Goal: Transaction & Acquisition: Purchase product/service

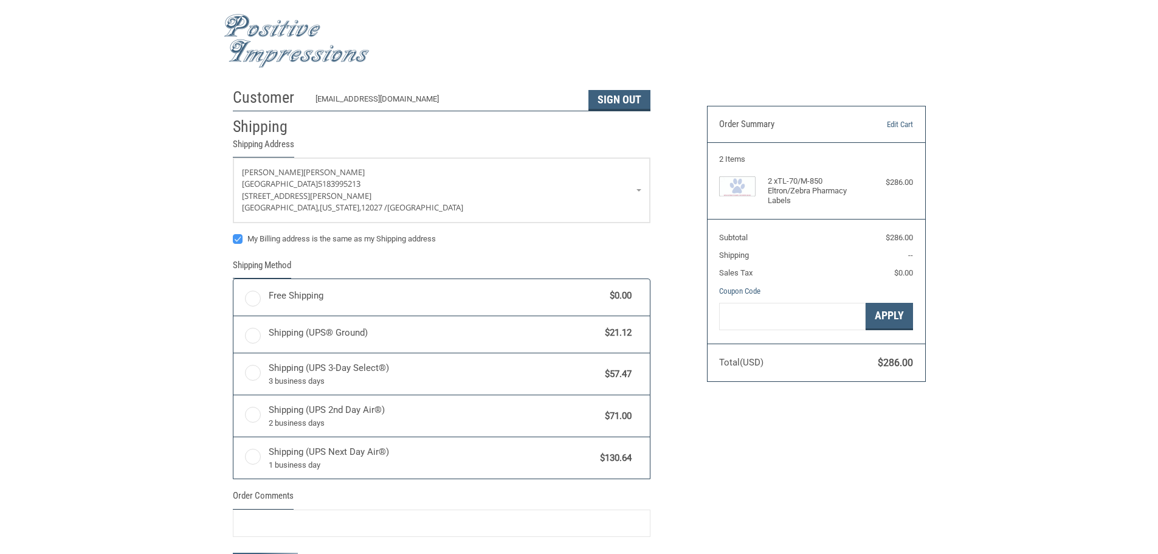
radio input "true"
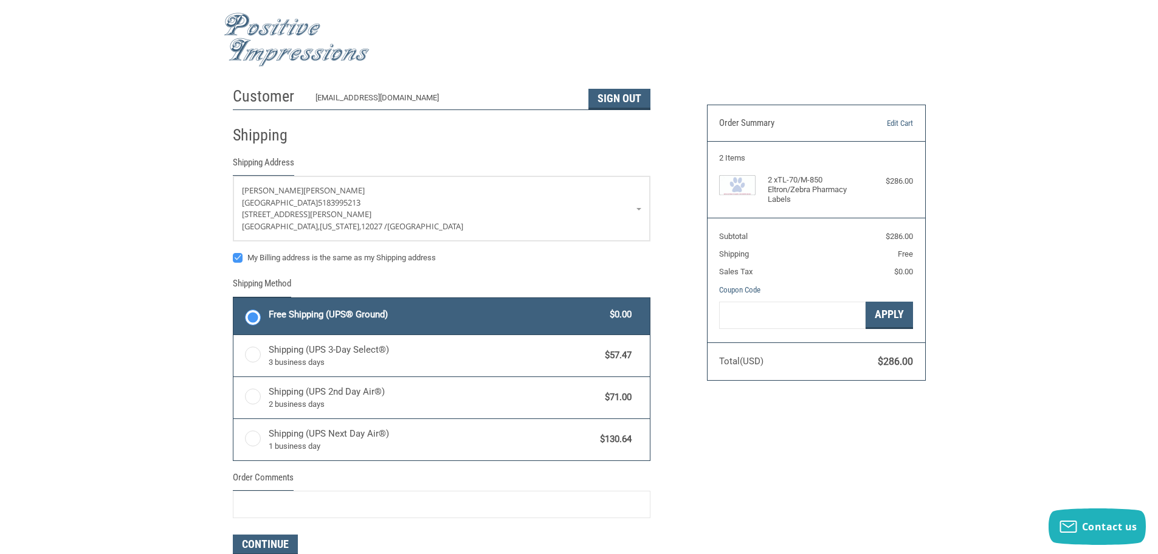
click at [267, 37] on img at bounding box center [297, 40] width 146 height 54
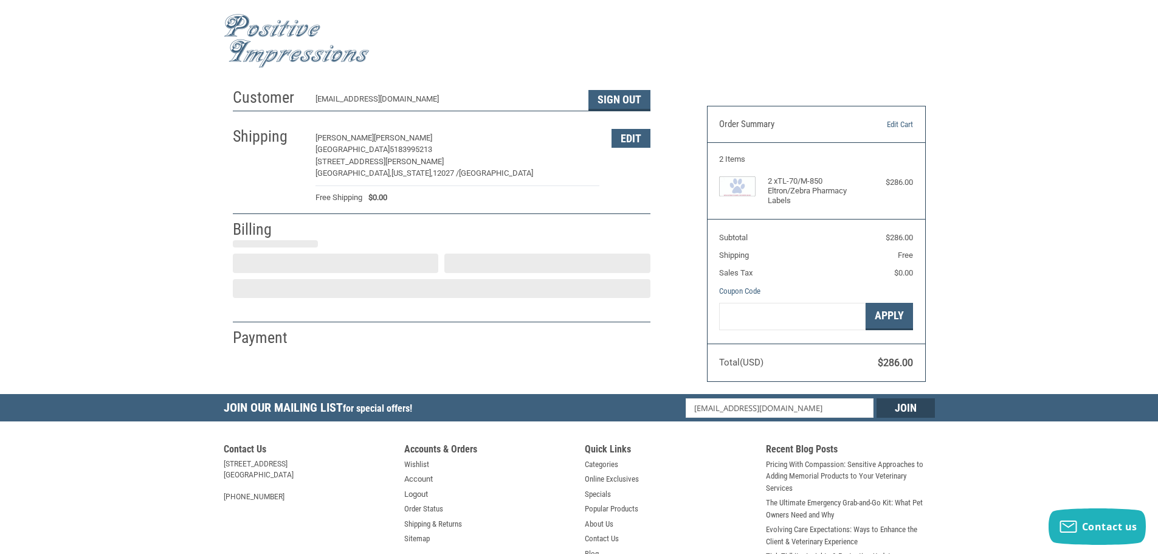
select select "US"
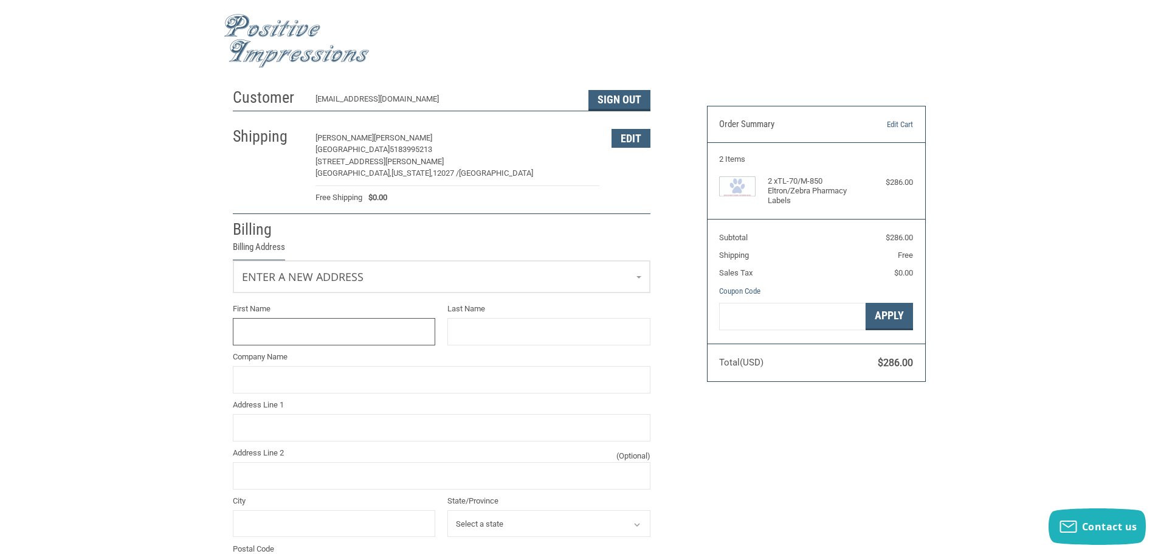
scroll to position [104, 0]
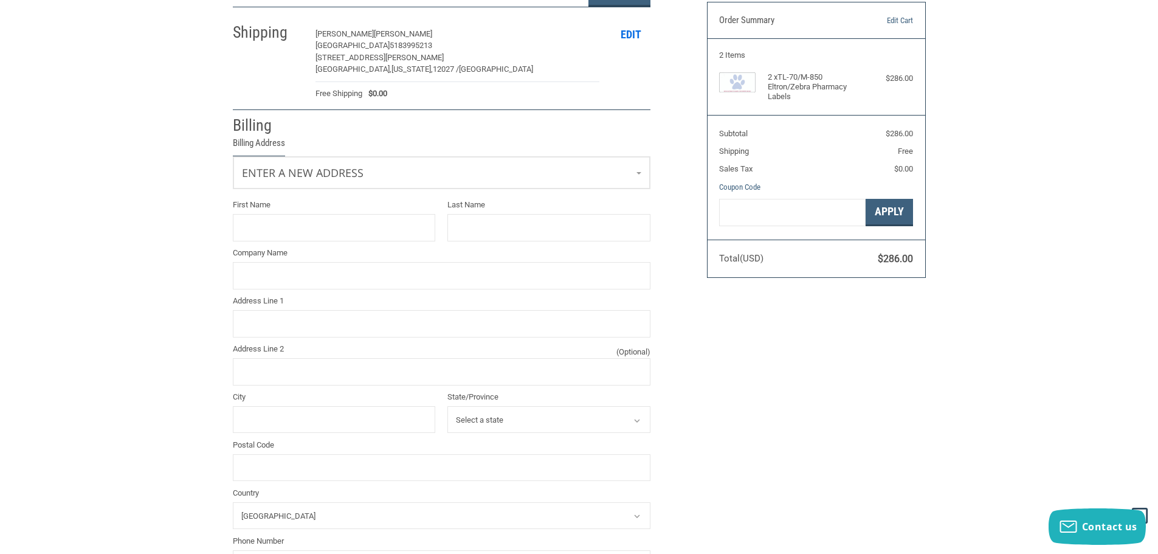
click at [623, 30] on button "Edit" at bounding box center [631, 34] width 39 height 19
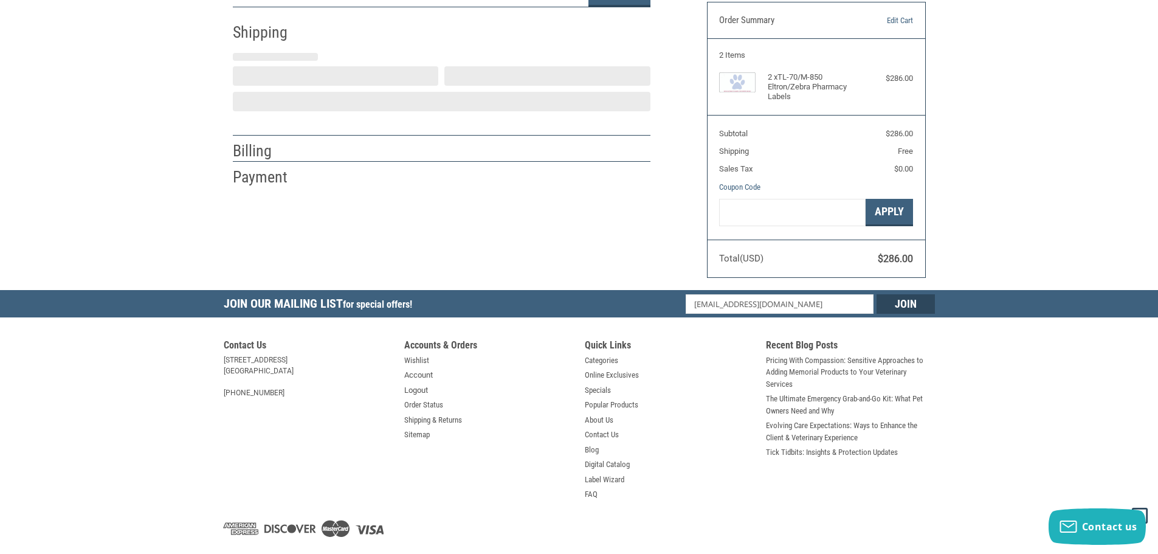
select select "US"
select select "NY"
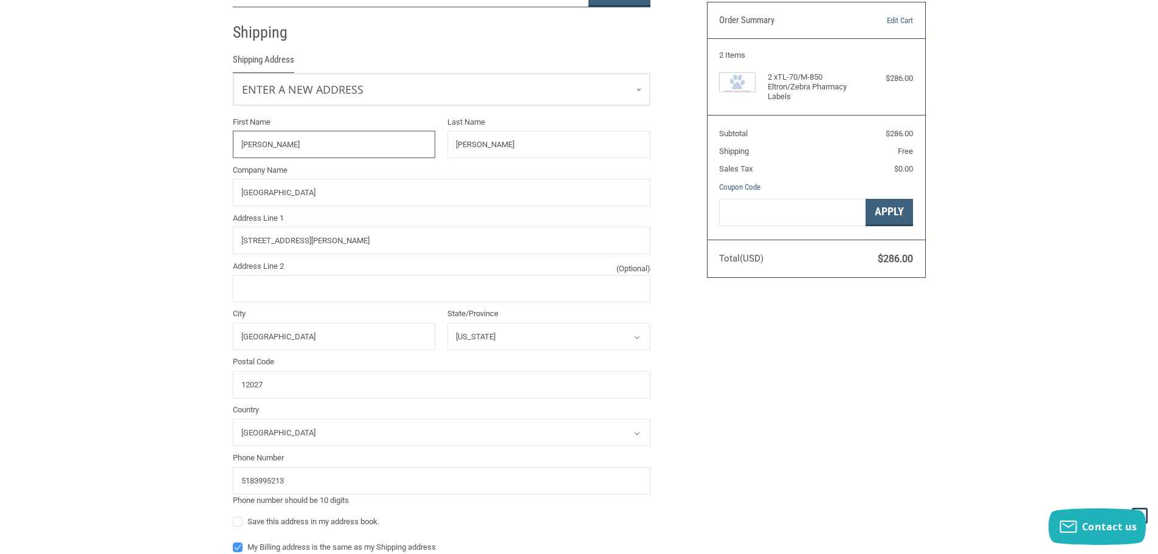
scroll to position [112, 0]
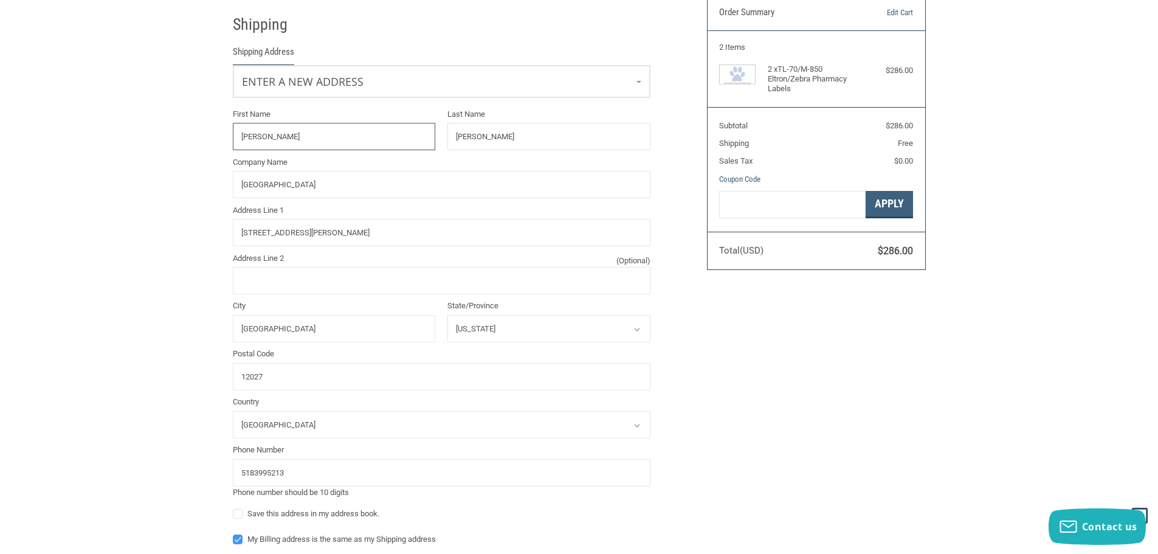
drag, startPoint x: 356, startPoint y: 137, endPoint x: 175, endPoint y: 153, distance: 181.3
click at [175, 153] on div "Customer PHARMACY@BURNTHILLSVETHOSP.COM Sign Out Shipping Shipping Address Ente…" at bounding box center [579, 455] width 1158 height 971
type input "MATTHEW"
type input "DUEMLER"
click at [165, 159] on div "Customer PHARMACY@BURNTHILLSVETHOSP.COM Sign Out Shipping Shipping Address Ente…" at bounding box center [579, 437] width 1158 height 934
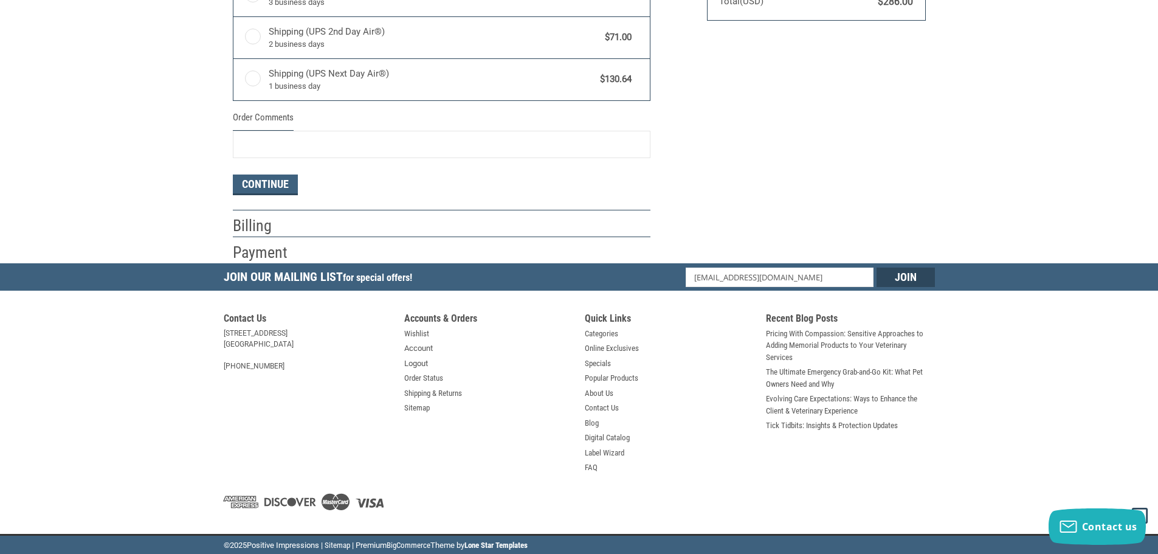
scroll to position [362, 0]
click at [264, 183] on button "Continue" at bounding box center [265, 184] width 65 height 21
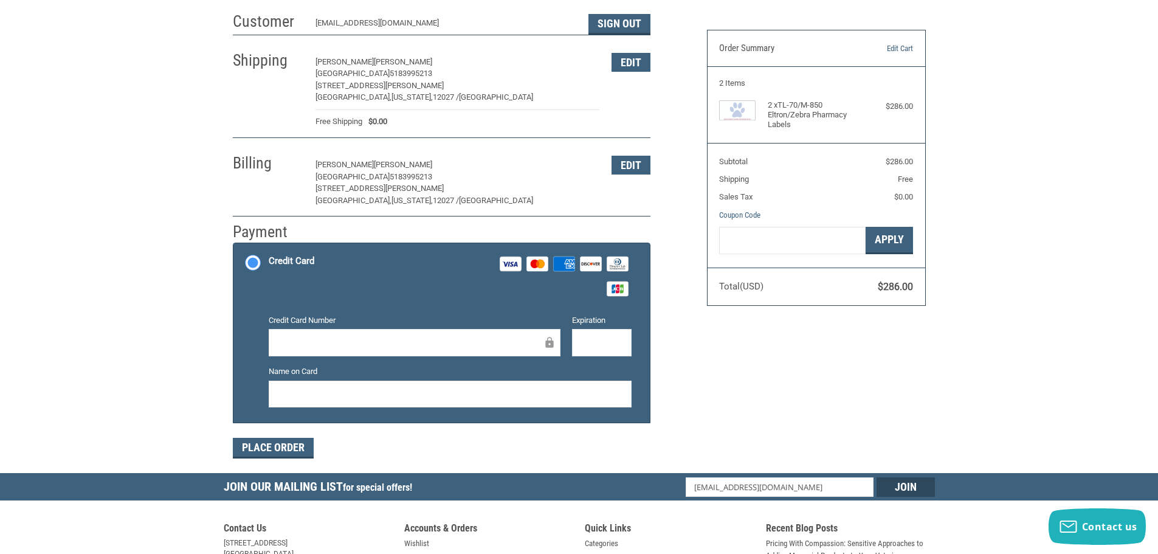
scroll to position [105, 0]
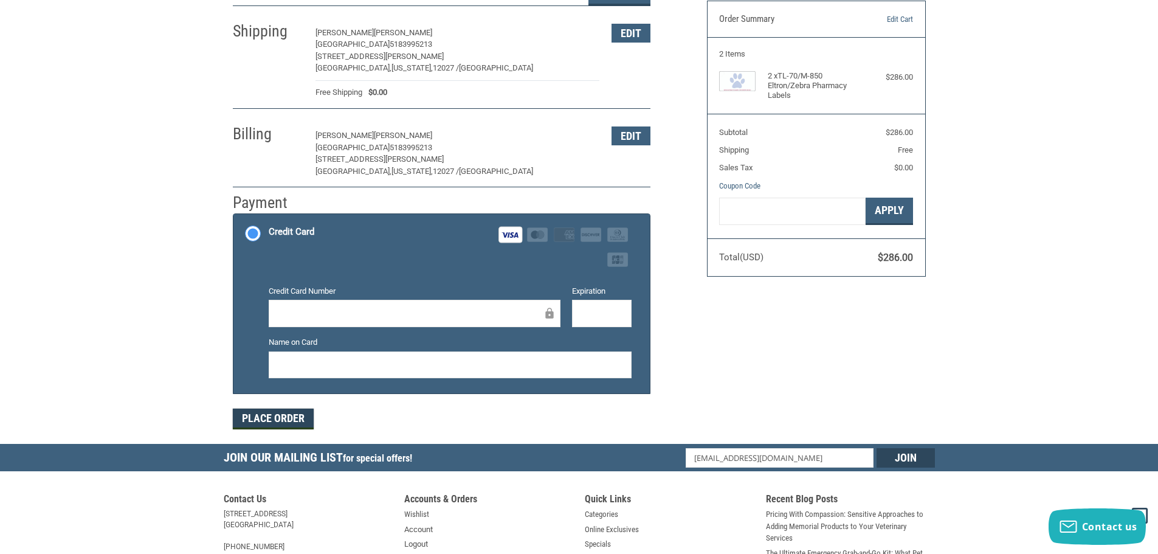
click at [287, 415] on button "Place Order" at bounding box center [273, 419] width 81 height 21
